Goal: Contribute content

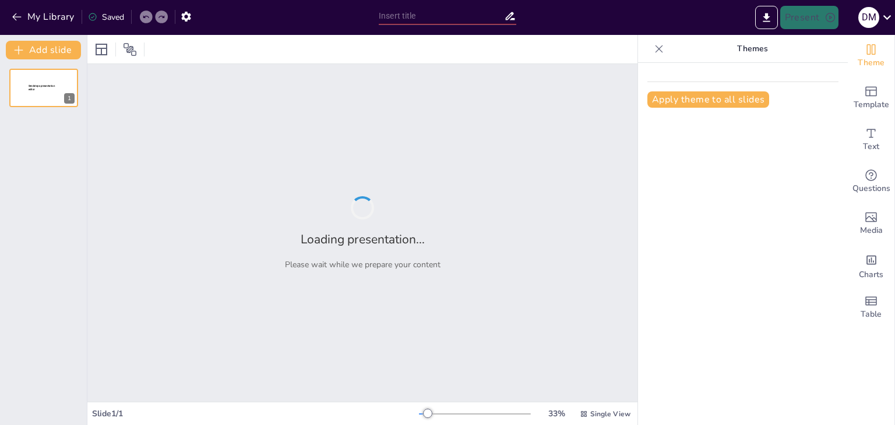
type input "Чому я прагну стати профоргом: основні мотиви"
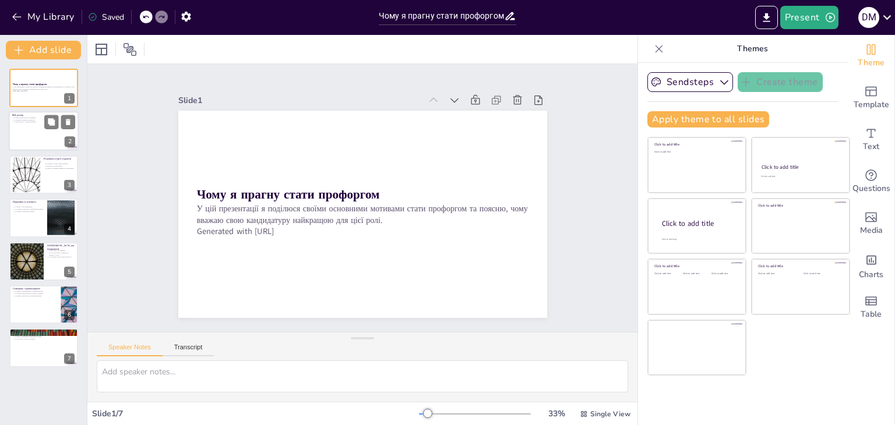
click at [25, 134] on div at bounding box center [44, 132] width 70 height 40
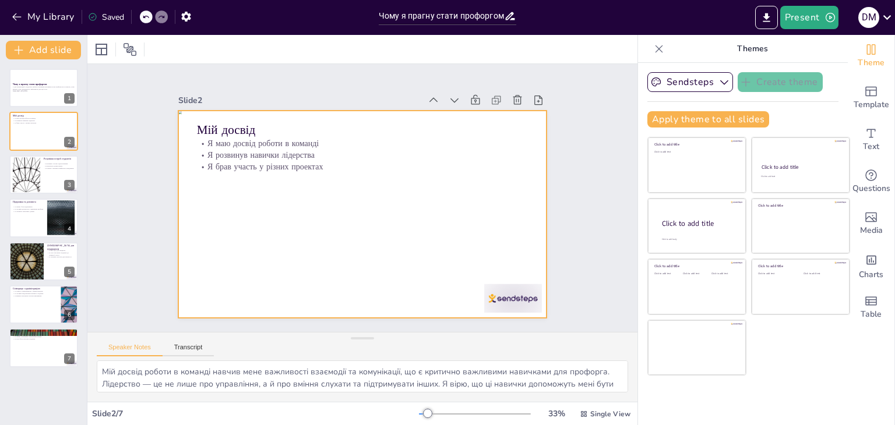
click at [501, 292] on div at bounding box center [361, 214] width 389 height 245
drag, startPoint x: 475, startPoint y: 296, endPoint x: 489, endPoint y: 294, distance: 14.7
click at [475, 295] on div at bounding box center [359, 214] width 404 height 280
click at [495, 293] on div at bounding box center [357, 213] width 415 height 311
click at [593, 179] on div "Slide 1 Чому я прагну стати профоргом У цій презентації я поділюся своїми основ…" at bounding box center [362, 198] width 603 height 540
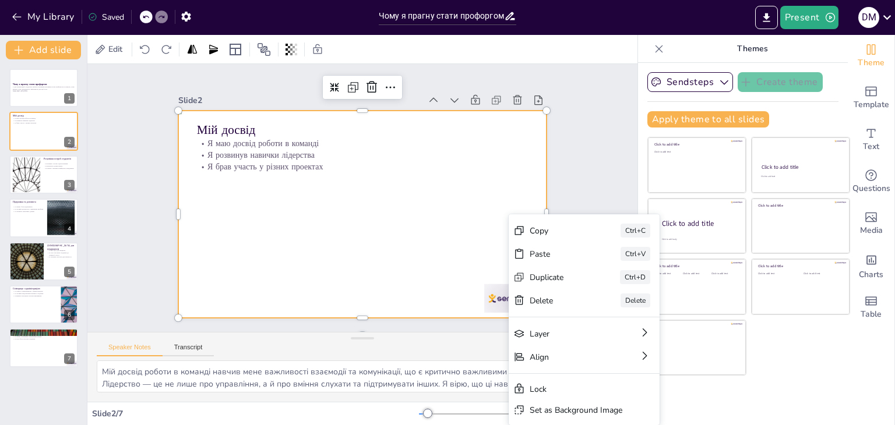
click at [490, 296] on div at bounding box center [355, 213] width 421 height 340
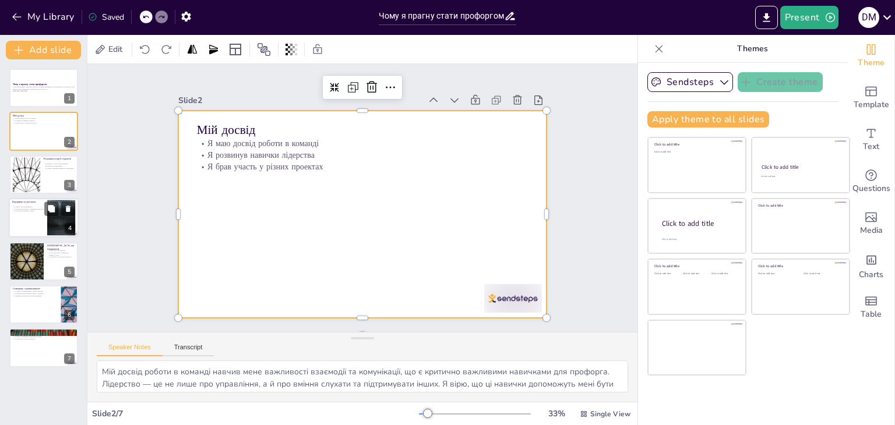
click at [30, 220] on div at bounding box center [44, 218] width 70 height 40
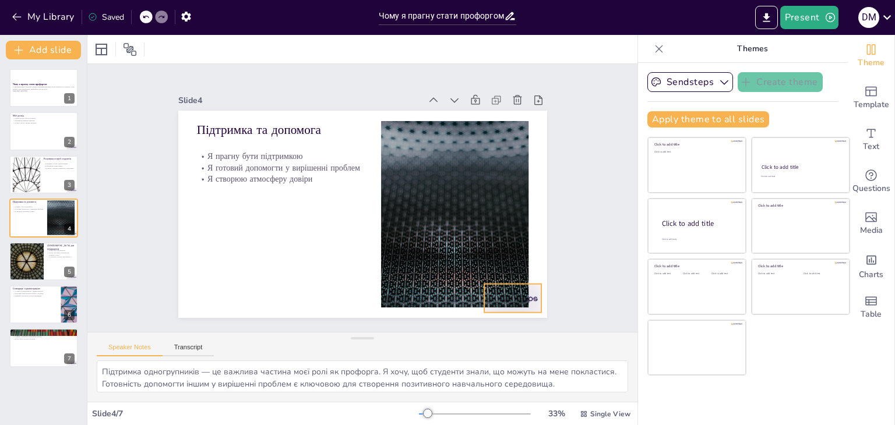
click at [474, 333] on div at bounding box center [442, 360] width 64 height 54
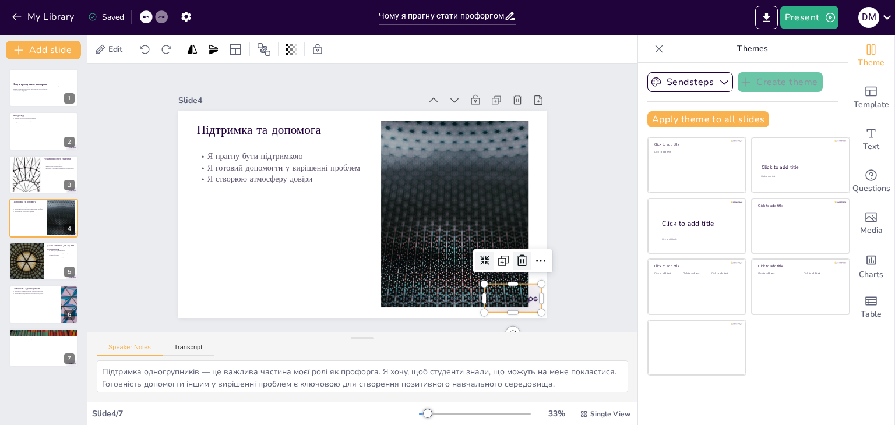
click at [479, 323] on icon at bounding box center [469, 332] width 19 height 19
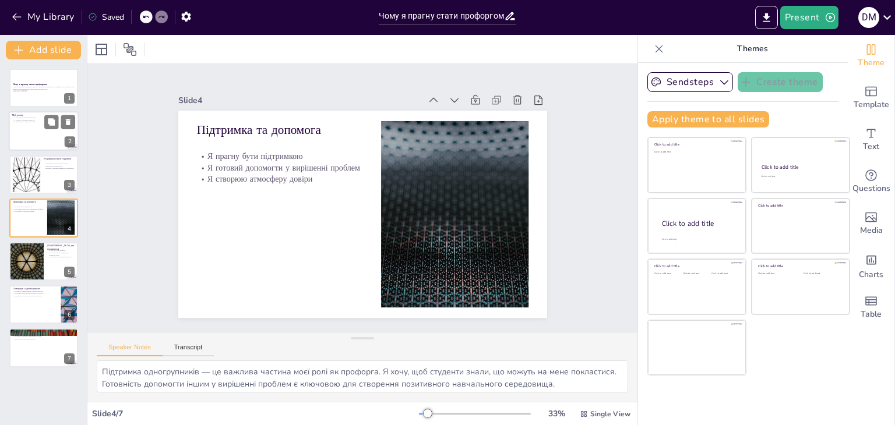
click at [44, 139] on div at bounding box center [44, 132] width 70 height 40
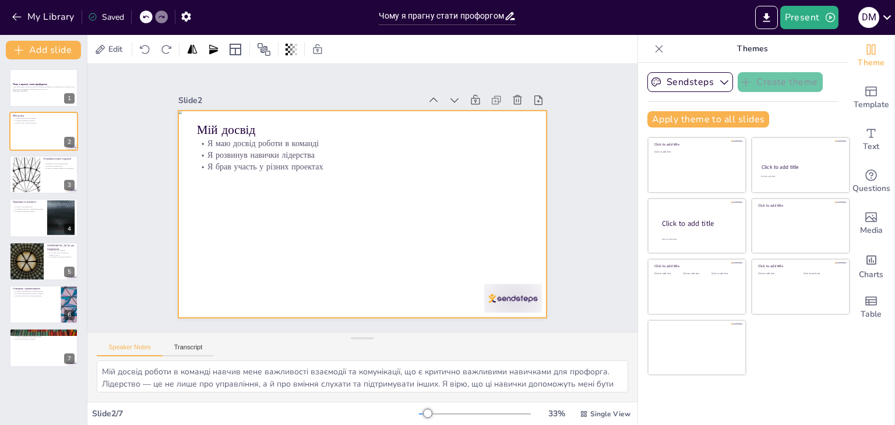
click at [513, 290] on div at bounding box center [357, 213] width 415 height 311
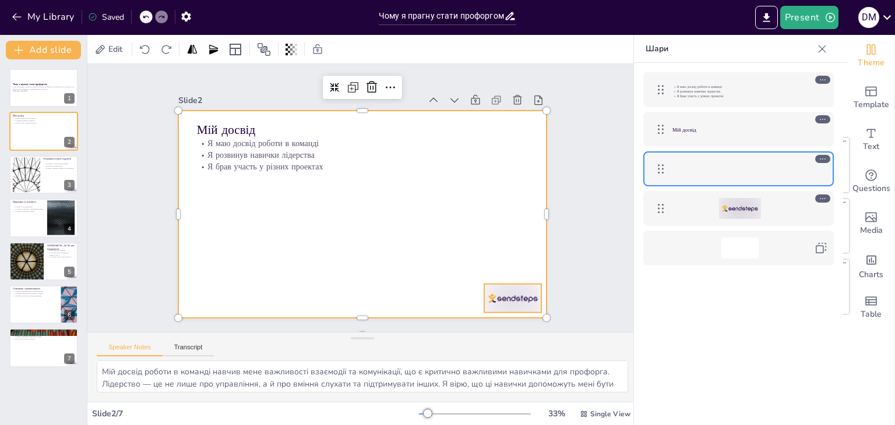
click at [751, 209] on div at bounding box center [740, 208] width 42 height 21
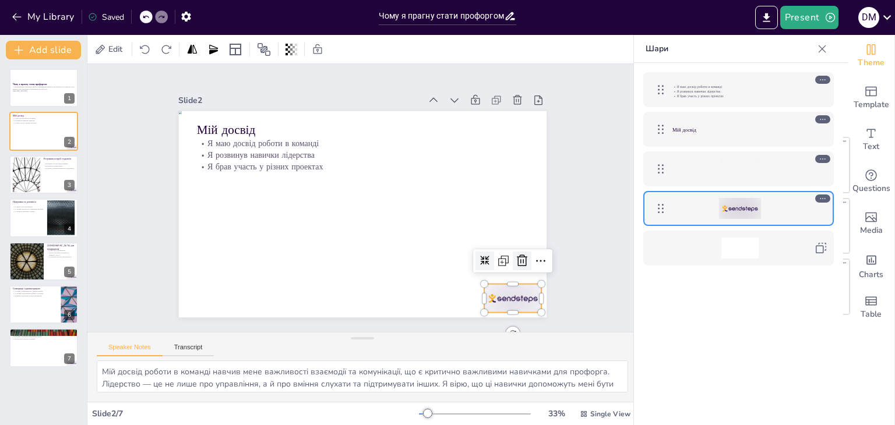
click at [502, 300] on icon at bounding box center [494, 307] width 13 height 14
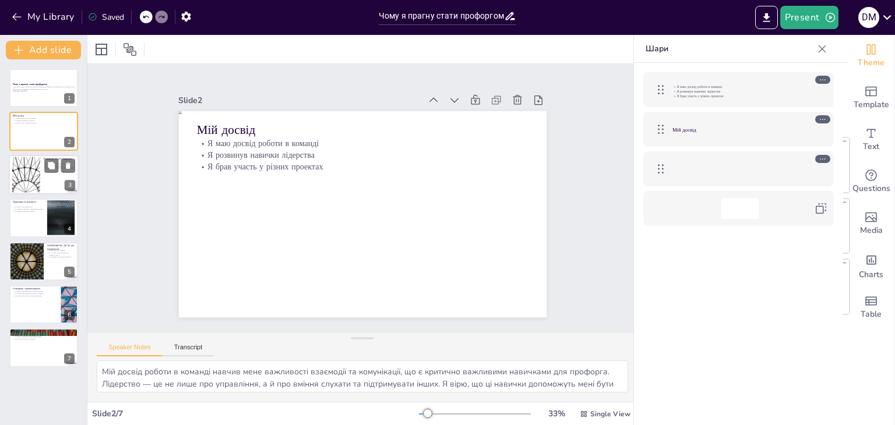
click at [40, 170] on div at bounding box center [26, 175] width 63 height 36
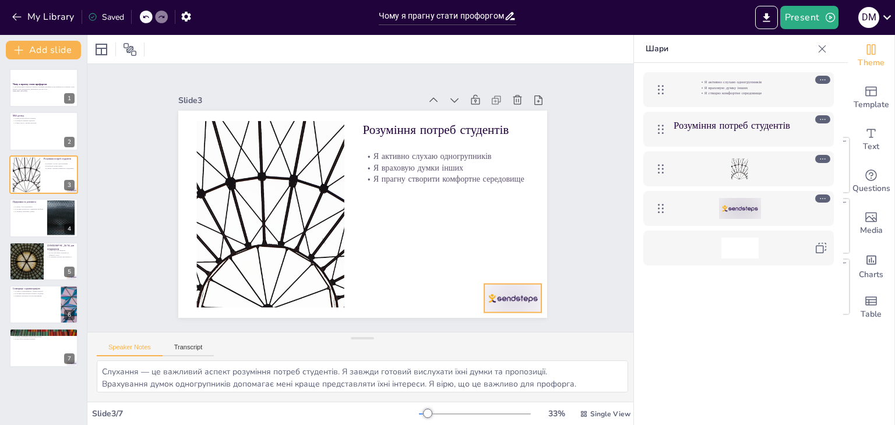
click at [216, 192] on div at bounding box center [184, 168] width 64 height 50
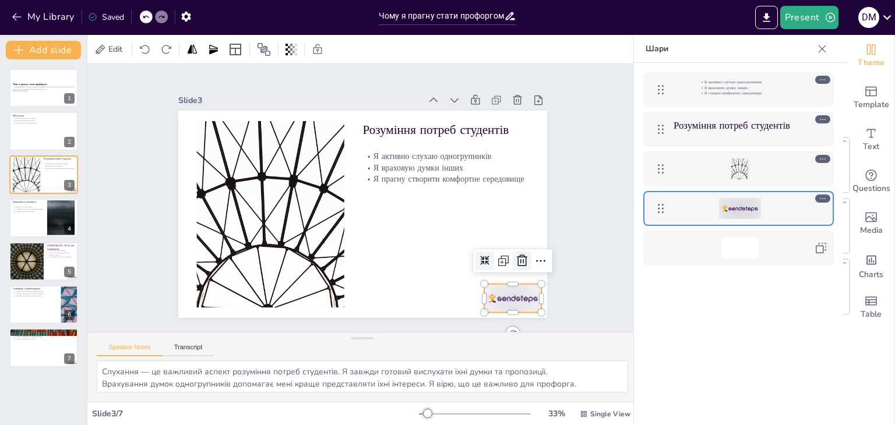
click at [514, 284] on icon at bounding box center [506, 292] width 16 height 16
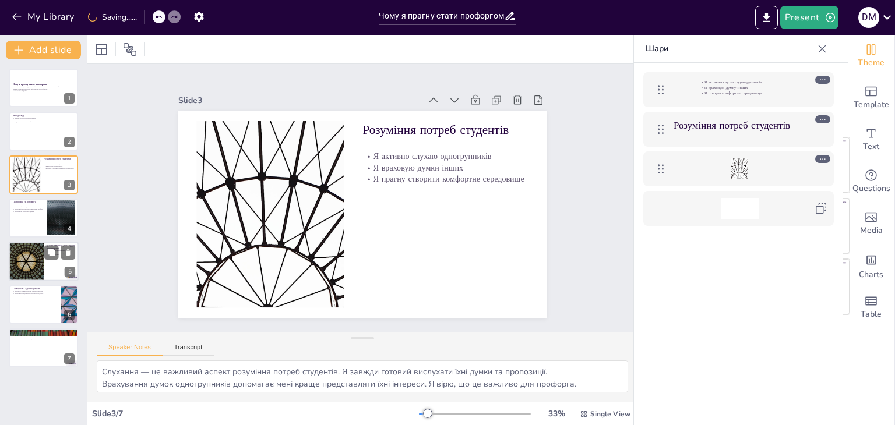
click at [50, 264] on div at bounding box center [44, 262] width 70 height 40
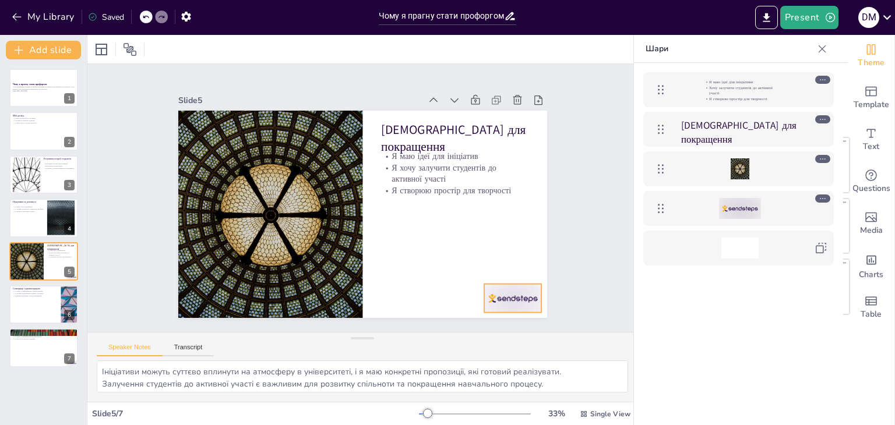
click at [474, 333] on div at bounding box center [442, 360] width 64 height 54
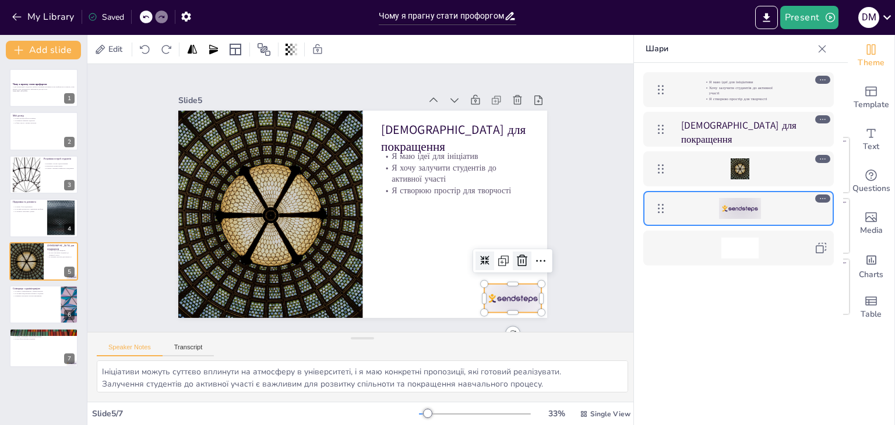
click at [447, 344] on icon at bounding box center [439, 352] width 15 height 16
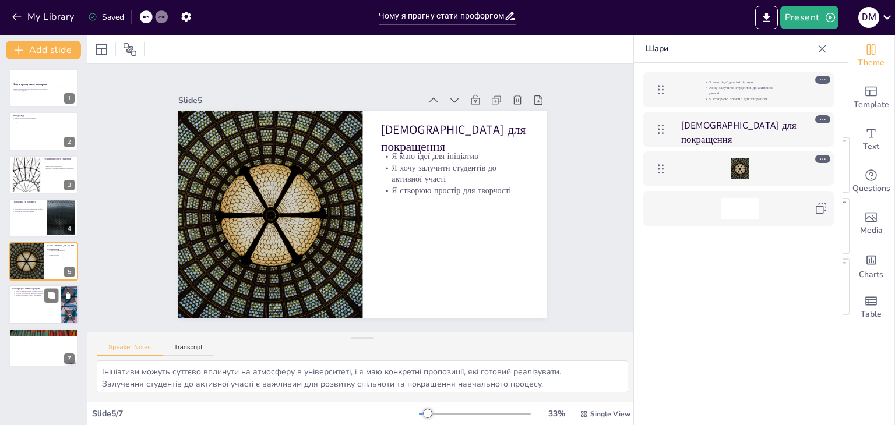
click at [30, 315] on div at bounding box center [44, 305] width 70 height 40
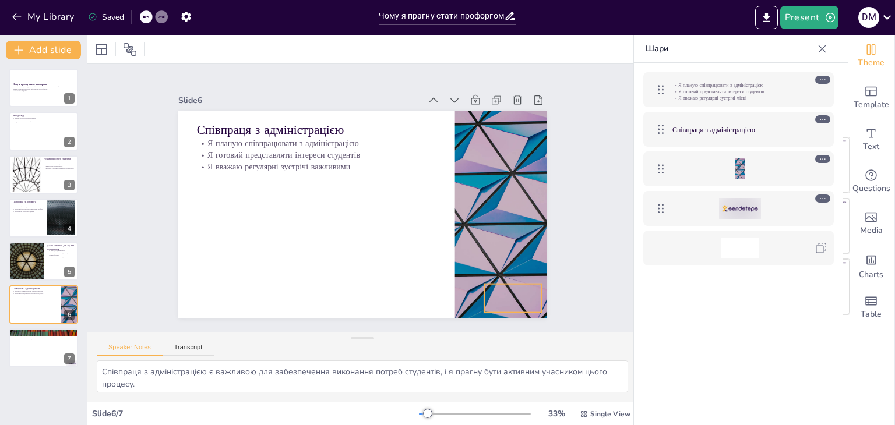
click at [734, 210] on div at bounding box center [740, 208] width 42 height 21
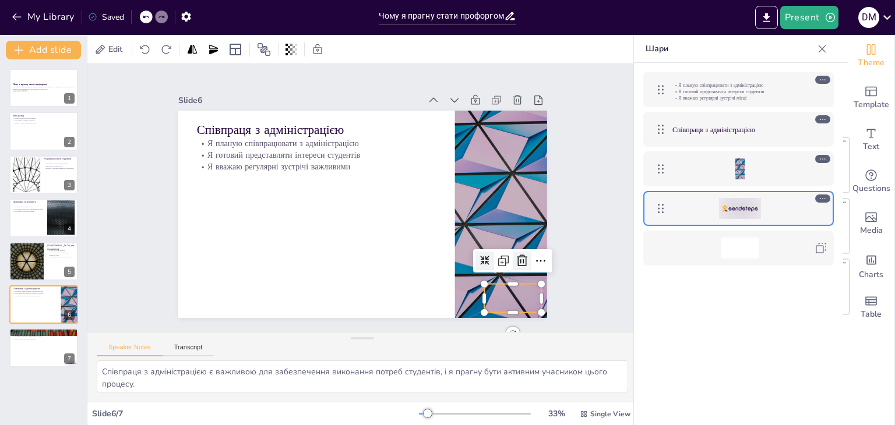
click at [510, 270] on icon at bounding box center [514, 277] width 15 height 15
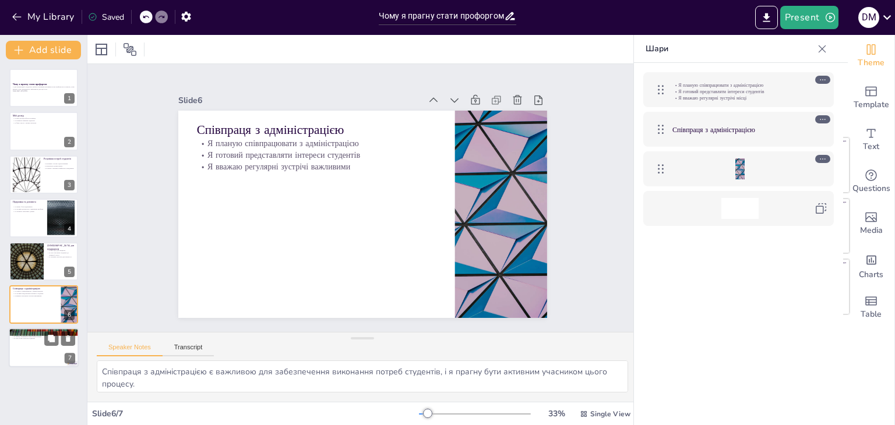
drag, startPoint x: 36, startPoint y: 345, endPoint x: 44, endPoint y: 341, distance: 9.1
click at [37, 344] on div at bounding box center [44, 349] width 70 height 40
type textarea "Енергія та ініціативність є важливими якостями профорга, і я готовий вкласти їх…"
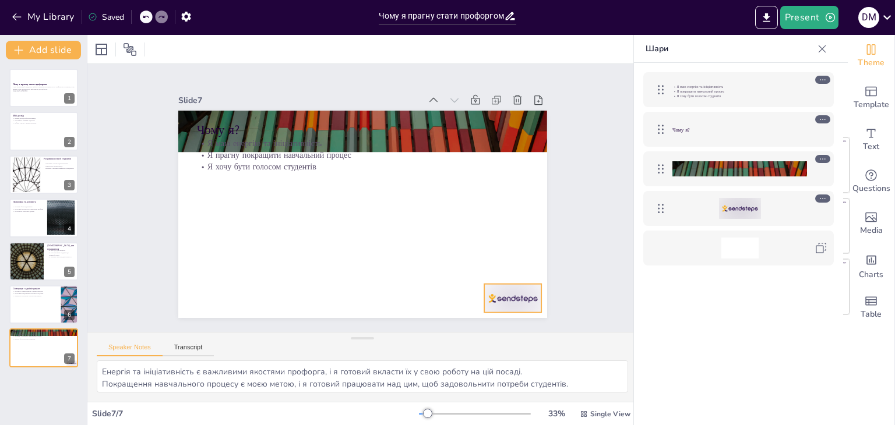
click at [514, 308] on div at bounding box center [488, 328] width 62 height 40
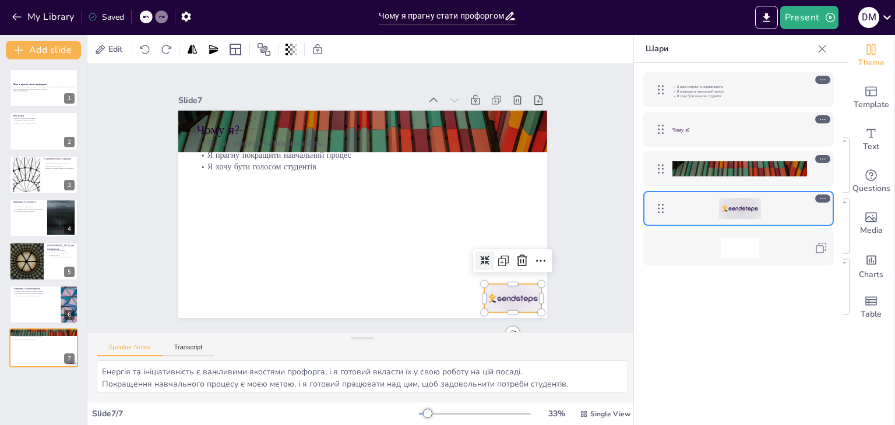
click at [414, 357] on icon at bounding box center [406, 364] width 15 height 15
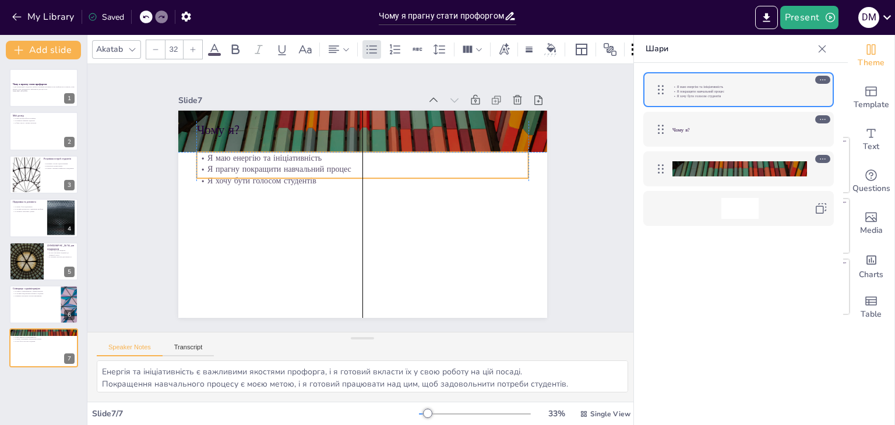
drag, startPoint x: 253, startPoint y: 151, endPoint x: 251, endPoint y: 168, distance: 17.0
click at [269, 168] on p "Я прагну покращити навчальний процес" at bounding box center [384, 179] width 231 height 255
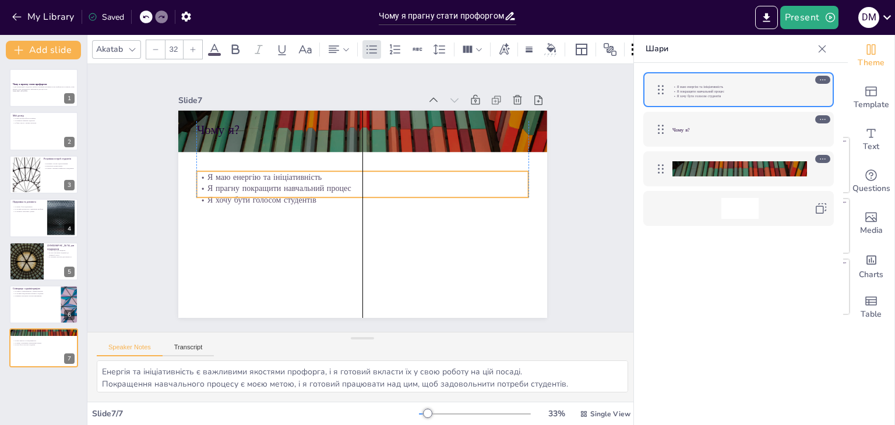
drag, startPoint x: 233, startPoint y: 159, endPoint x: 231, endPoint y: 178, distance: 19.4
click at [231, 178] on p "Я прагну покращити навчальний процес" at bounding box center [364, 189] width 327 height 80
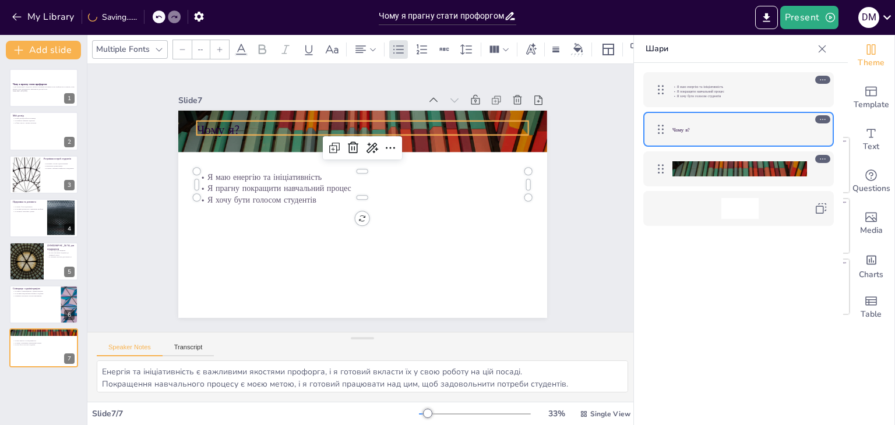
type input "48"
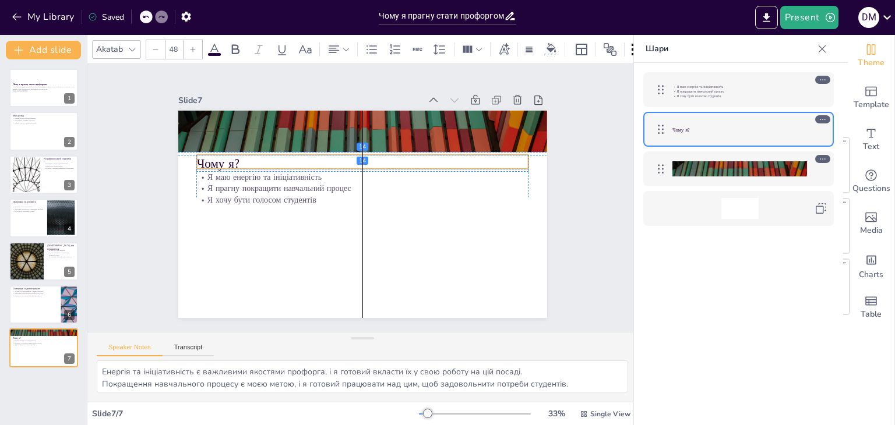
drag, startPoint x: 221, startPoint y: 127, endPoint x: 221, endPoint y: 161, distance: 33.8
click at [221, 161] on p "Чому я?" at bounding box center [373, 164] width 321 height 119
